Goal: Task Accomplishment & Management: Use online tool/utility

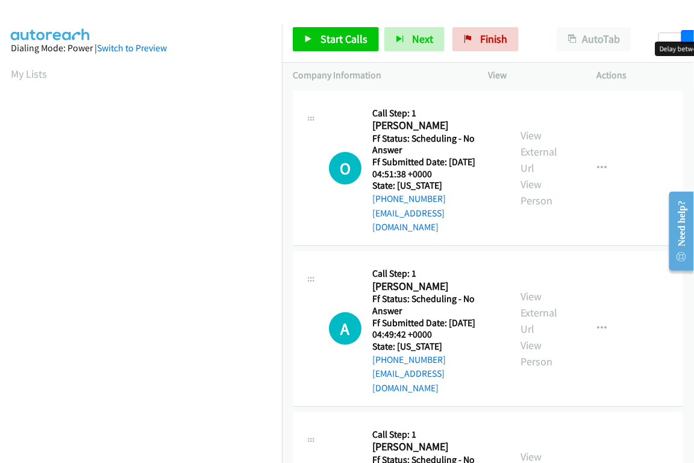
drag, startPoint x: 658, startPoint y: 33, endPoint x: 687, endPoint y: 24, distance: 30.3
click at [687, 24] on div "Start Calls Pause Next Finish Paused AutoTab AutoTab 16" at bounding box center [488, 39] width 412 height 46
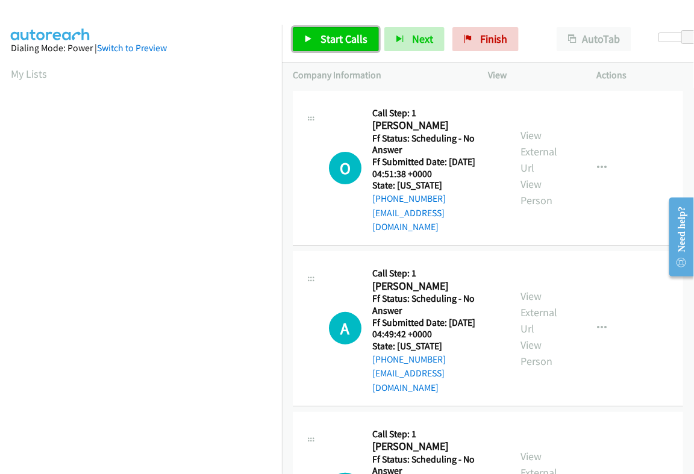
click at [341, 44] on span "Start Calls" at bounding box center [343, 39] width 47 height 14
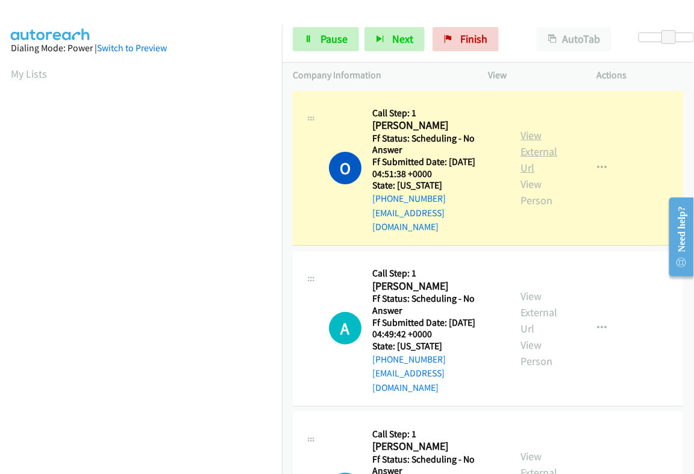
click at [523, 128] on link "View External Url" at bounding box center [538, 151] width 37 height 46
click at [393, 128] on h2 "[PERSON_NAME]" at bounding box center [432, 126] width 121 height 14
copy h2 "Oluwatosin"
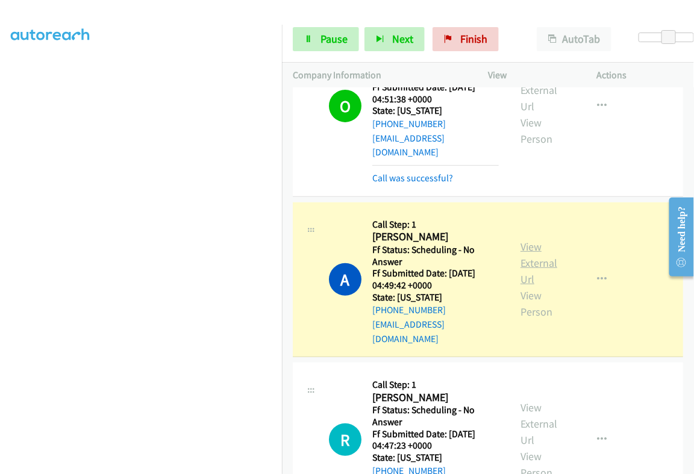
click at [524, 240] on link "View External Url" at bounding box center [538, 263] width 37 height 46
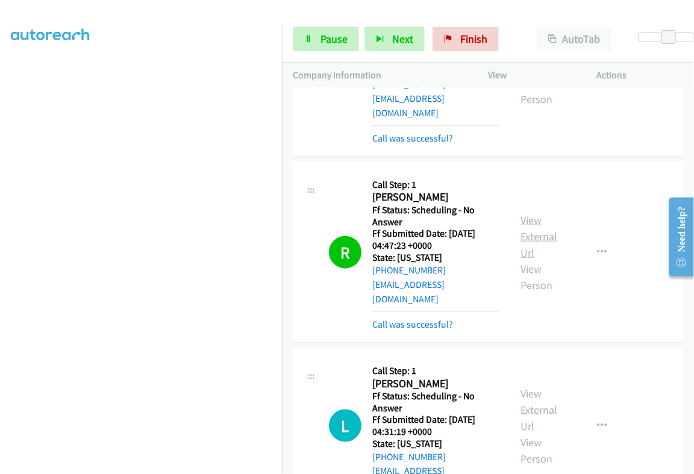
click at [530, 213] on link "View External Url" at bounding box center [538, 236] width 37 height 46
click at [339, 49] on link "Pause" at bounding box center [326, 39] width 66 height 24
